Goal: Task Accomplishment & Management: Complete application form

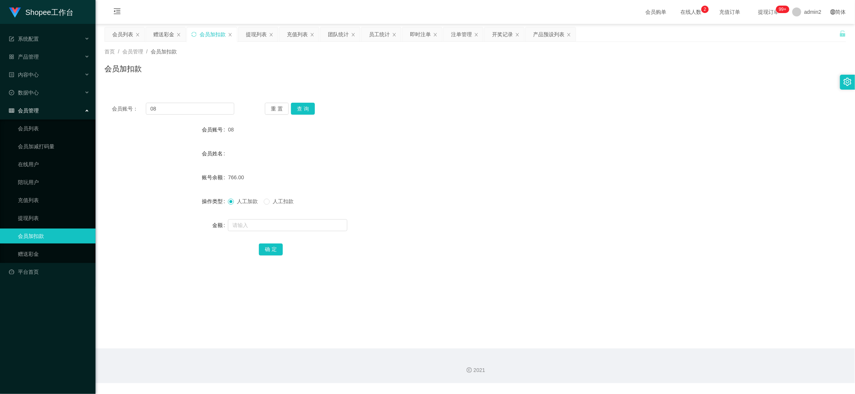
scroll to position [0, 0]
click at [253, 33] on div "提现列表" at bounding box center [256, 34] width 21 height 14
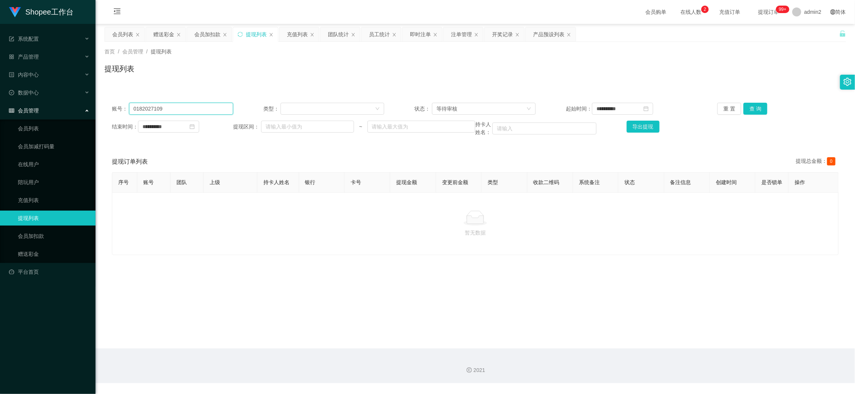
click at [216, 109] on input "0182027109" at bounding box center [181, 109] width 104 height 12
paste input "derekyuanzai"
type input "derekyuanzai"
drag, startPoint x: 756, startPoint y: 108, endPoint x: 747, endPoint y: 113, distance: 9.7
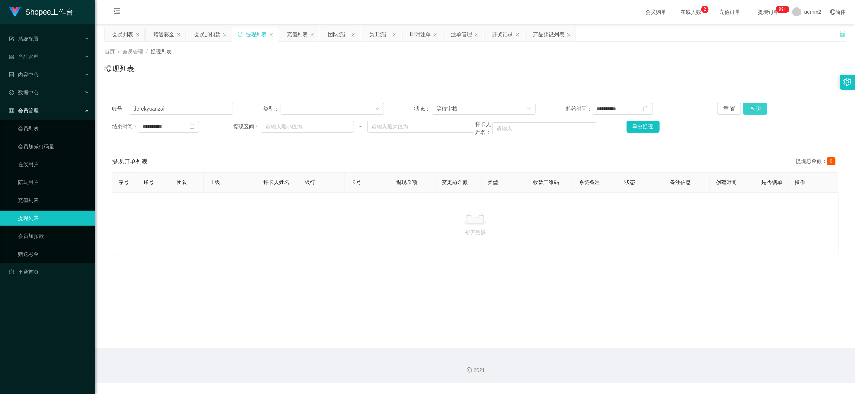
click at [755, 108] on button "查 询" at bounding box center [756, 109] width 24 height 12
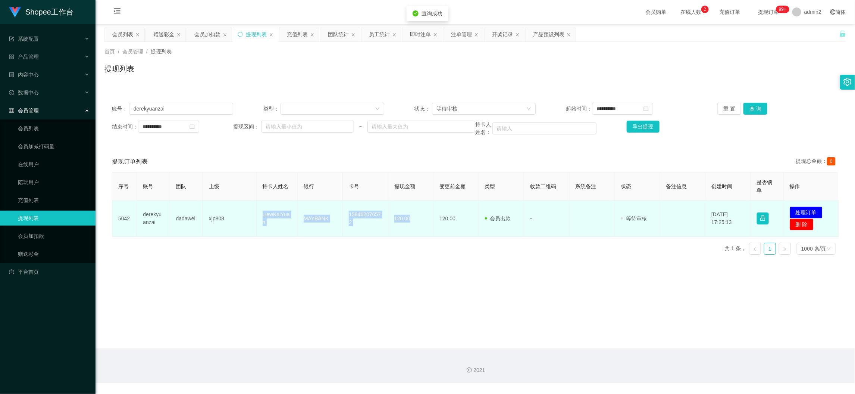
drag, startPoint x: 247, startPoint y: 217, endPoint x: 413, endPoint y: 226, distance: 167.0
click at [413, 226] on tr "5042 derekyuanzai dadawei xjp808 LiewKaiYuan MAYBANK 158462076572 120.00 120.00…" at bounding box center [475, 218] width 726 height 36
copy tr "LiewKaiYuan MAYBANK 158462076572 120.00"
click at [804, 209] on button "处理订单" at bounding box center [806, 212] width 33 height 12
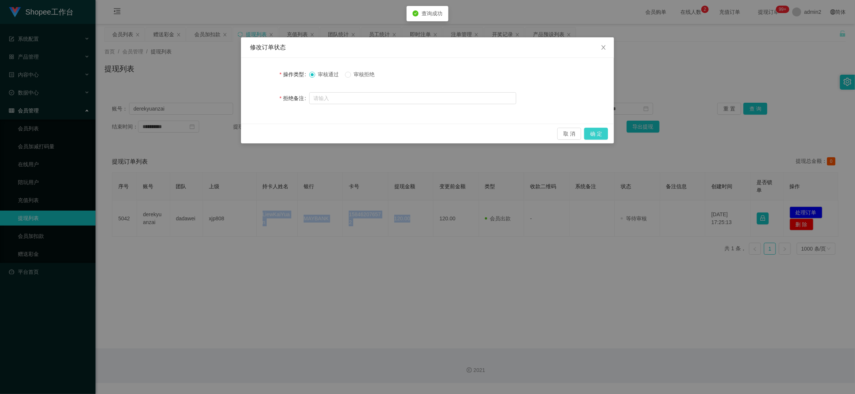
click at [599, 134] on button "确 定" at bounding box center [596, 134] width 24 height 12
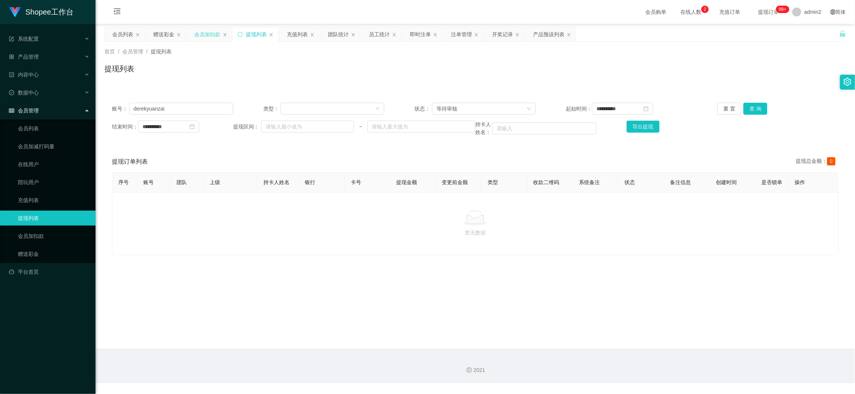
click at [206, 31] on div "会员加扣款" at bounding box center [207, 34] width 26 height 14
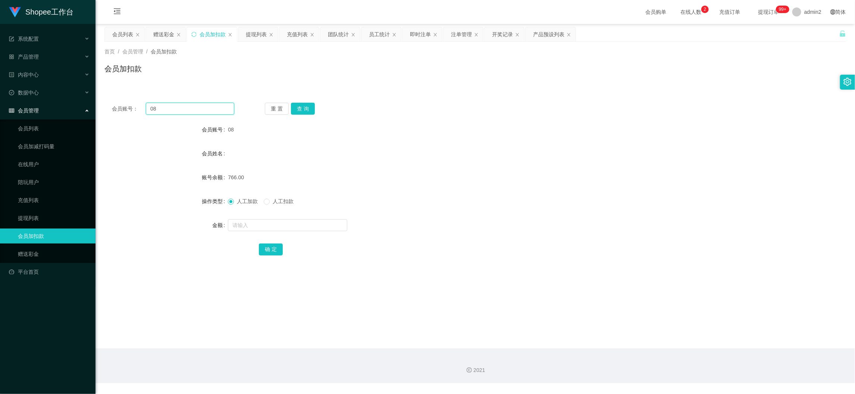
click at [210, 105] on input "08" at bounding box center [190, 109] width 88 height 12
paste input "16"
type input "168"
click at [306, 108] on button "查 询" at bounding box center [303, 109] width 24 height 12
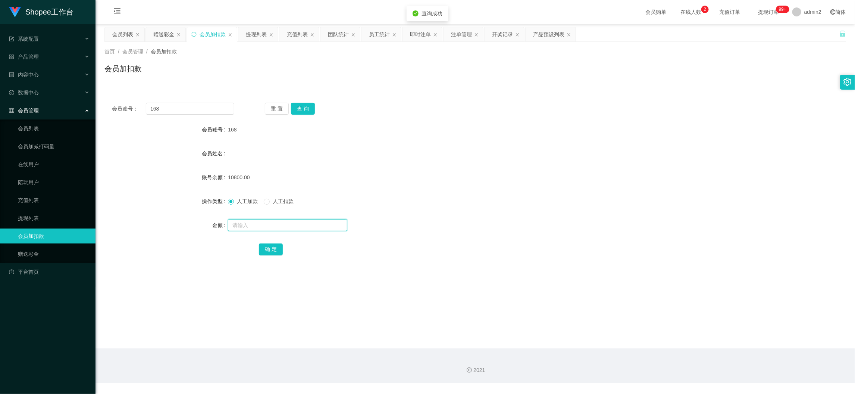
click at [323, 223] on input "text" at bounding box center [287, 225] width 119 height 12
type input "16"
click at [266, 249] on button "确 定" at bounding box center [271, 249] width 24 height 12
click at [653, 343] on main "关闭左侧 关闭右侧 关闭其它 刷新页面 会员列表 赠送彩金 会员加扣款 提现列表 充值列表 团队统计 员工统计 即时注单 注单管理 开奖记录 产品预设列表 首…" at bounding box center [476, 186] width 760 height 324
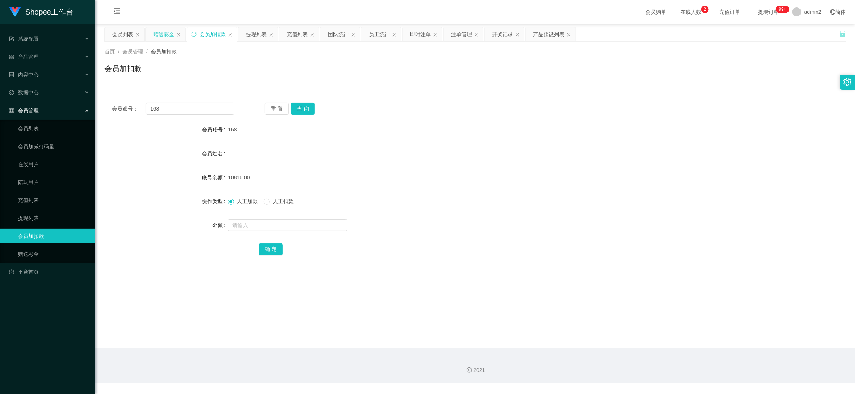
click at [163, 31] on div "赠送彩金" at bounding box center [163, 34] width 21 height 14
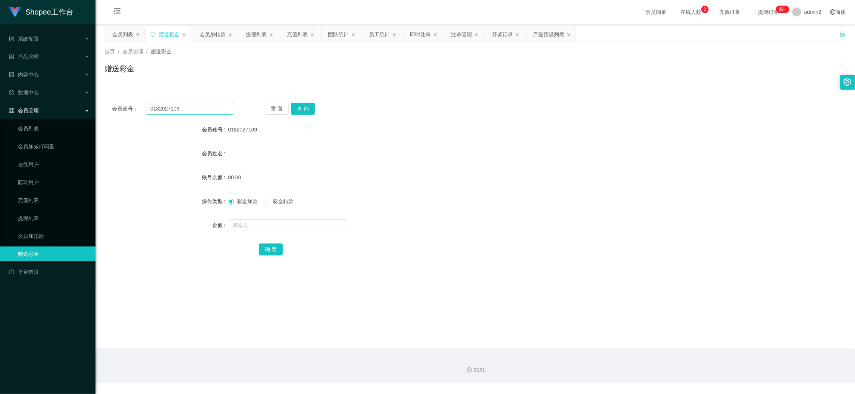
click at [196, 102] on div "会员账号： 0182027109 重 置 查 询 会员账号 0182027109 会员姓名 账号余额 80.00 操作类型 彩金加款 彩金扣款 金额 确 定" at bounding box center [475, 184] width 742 height 178
click at [196, 103] on input "0182027109" at bounding box center [190, 109] width 88 height 12
paste input "koh"
type input "koh"
click at [310, 106] on button "查 询" at bounding box center [303, 109] width 24 height 12
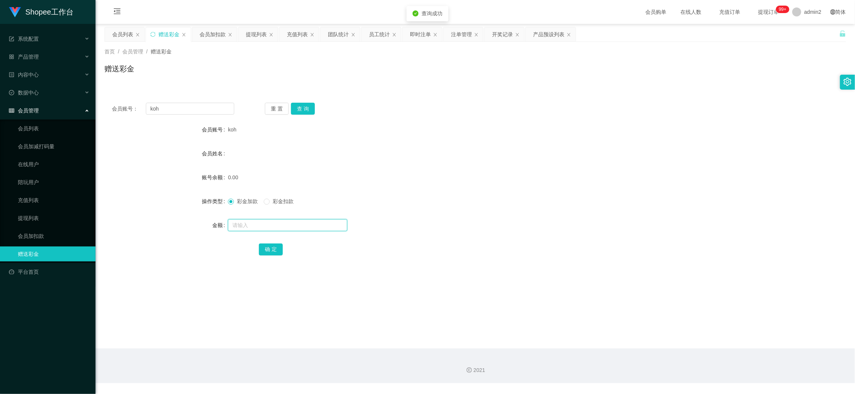
click at [317, 226] on input "text" at bounding box center [287, 225] width 119 height 12
type input "80"
drag, startPoint x: 269, startPoint y: 249, endPoint x: 338, endPoint y: 240, distance: 69.9
click at [269, 249] on button "确 定" at bounding box center [271, 249] width 24 height 12
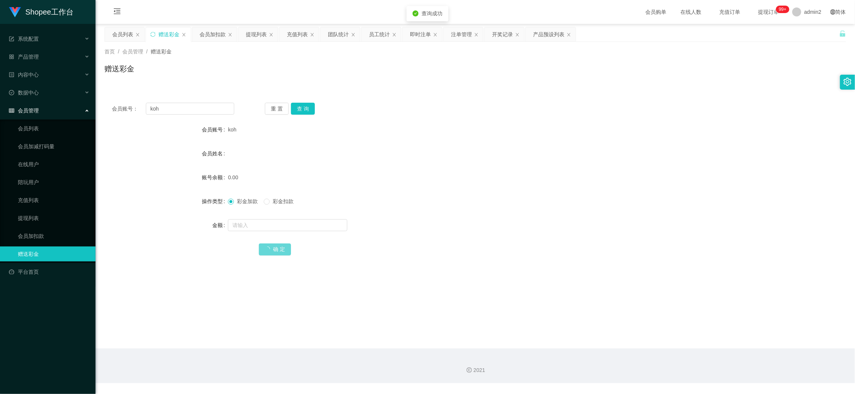
click at [501, 224] on div at bounding box center [444, 225] width 433 height 15
